Goal: Task Accomplishment & Management: Manage account settings

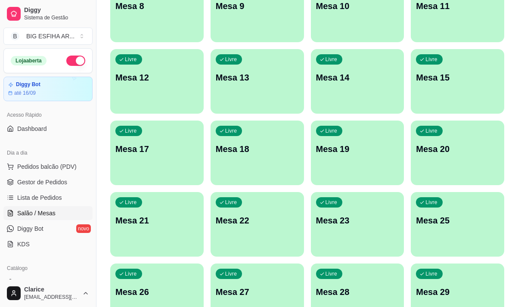
scroll to position [43, 0]
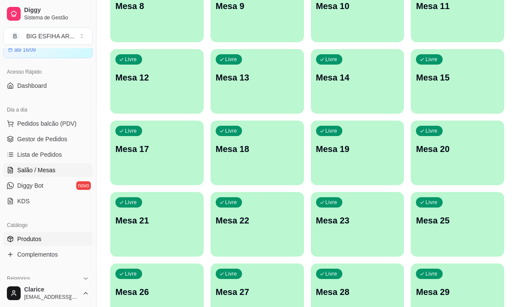
click at [45, 236] on link "Produtos" at bounding box center [47, 239] width 89 height 14
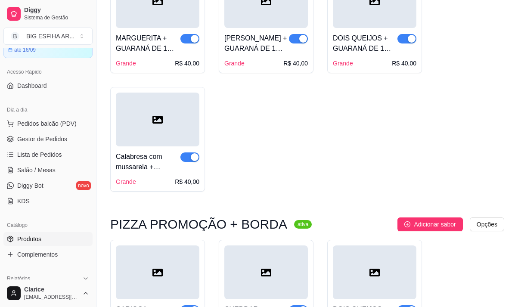
click at [22, 235] on span "Produtos" at bounding box center [29, 239] width 24 height 9
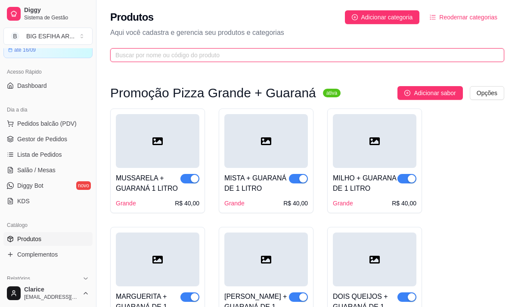
click at [141, 58] on input "text" at bounding box center [303, 54] width 377 height 9
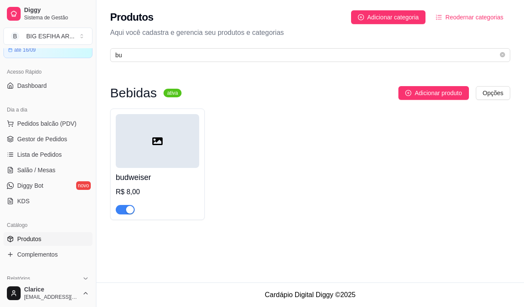
click at [120, 212] on span "button" at bounding box center [125, 209] width 19 height 9
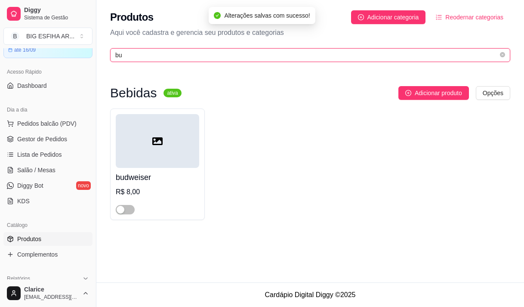
click at [150, 56] on input "bu" at bounding box center [306, 54] width 383 height 9
type input "b"
